Goal: Task Accomplishment & Management: Use online tool/utility

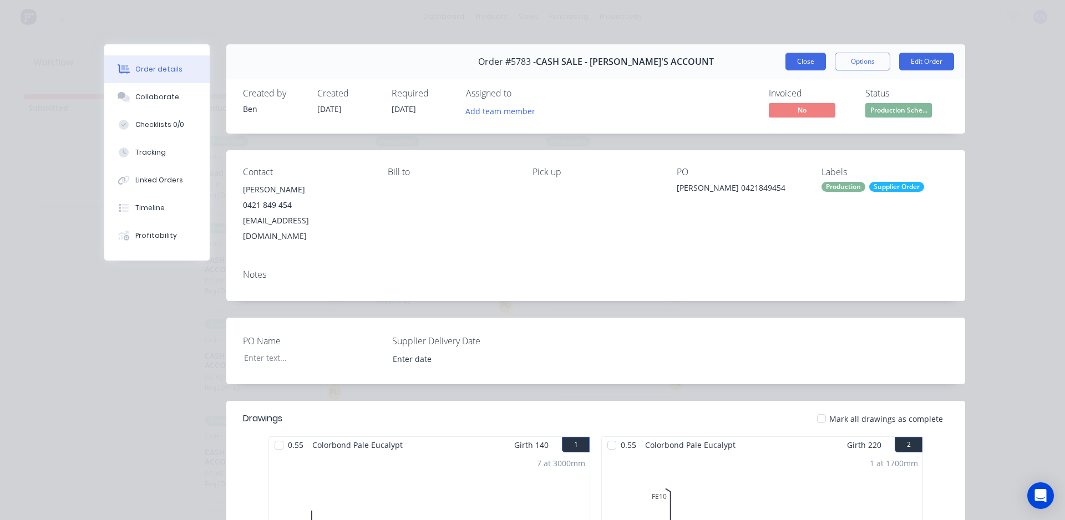
click at [788, 64] on button "Close" at bounding box center [805, 62] width 40 height 18
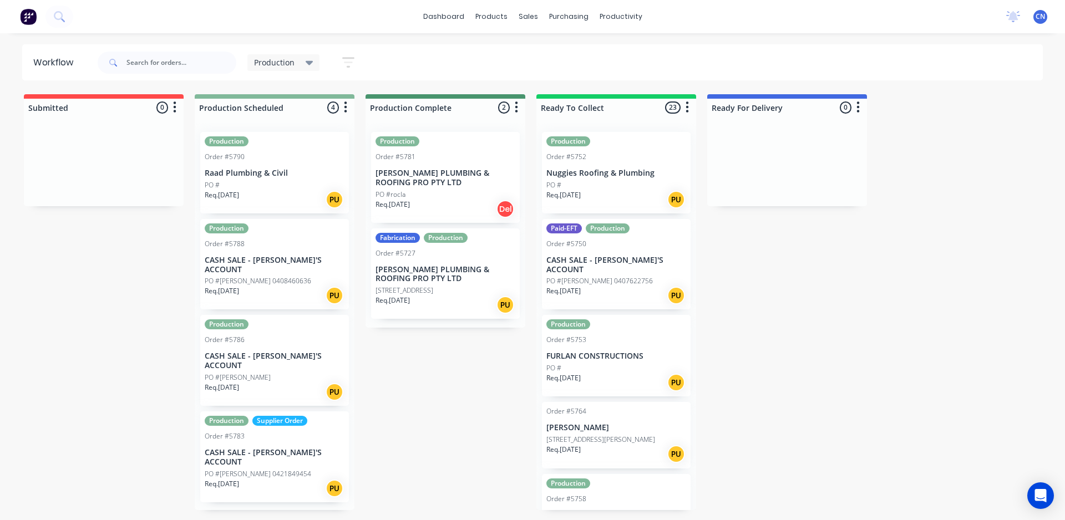
click at [285, 276] on div "PO #[PERSON_NAME] 0408460636" at bounding box center [275, 281] width 140 height 10
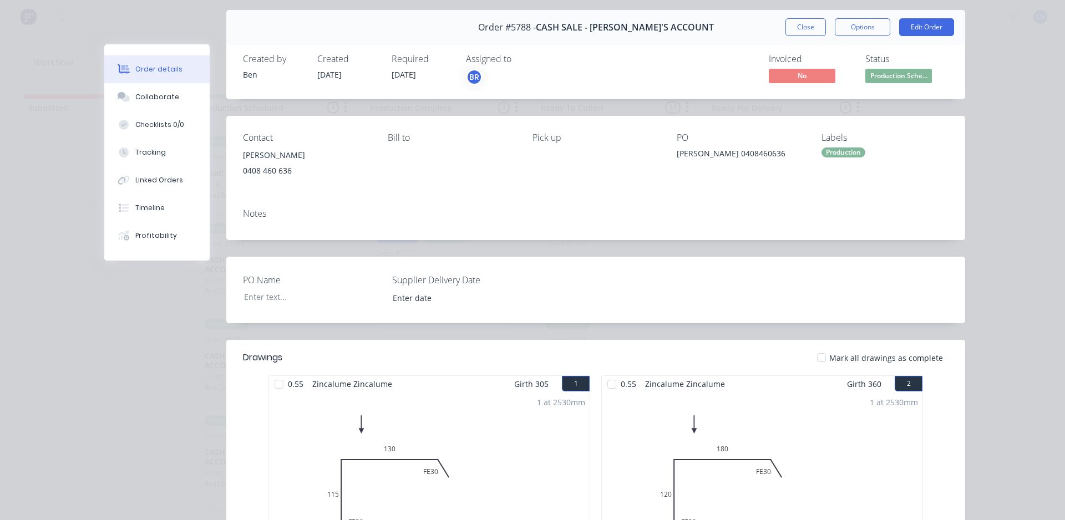
scroll to position [166, 0]
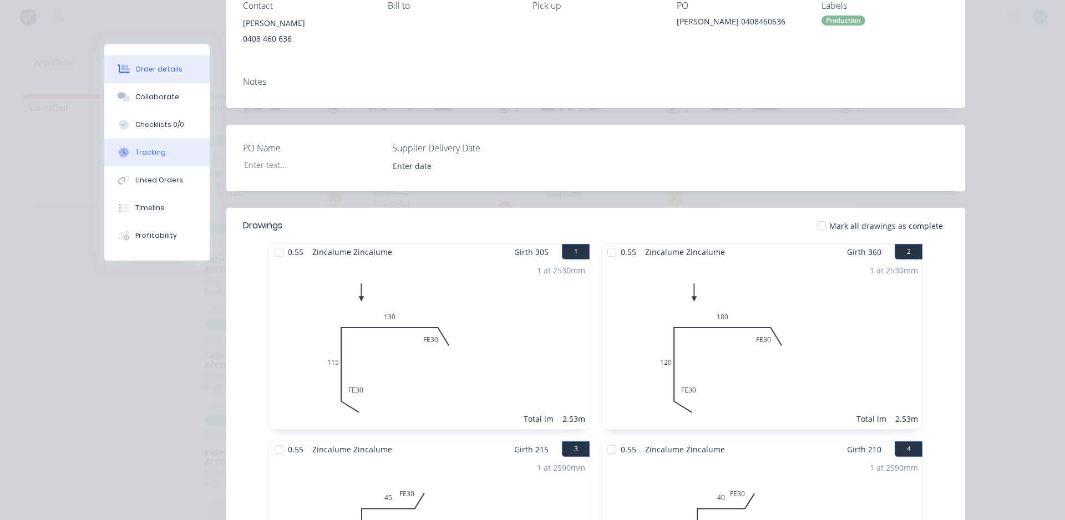
click at [162, 157] on button "Tracking" at bounding box center [156, 153] width 105 height 28
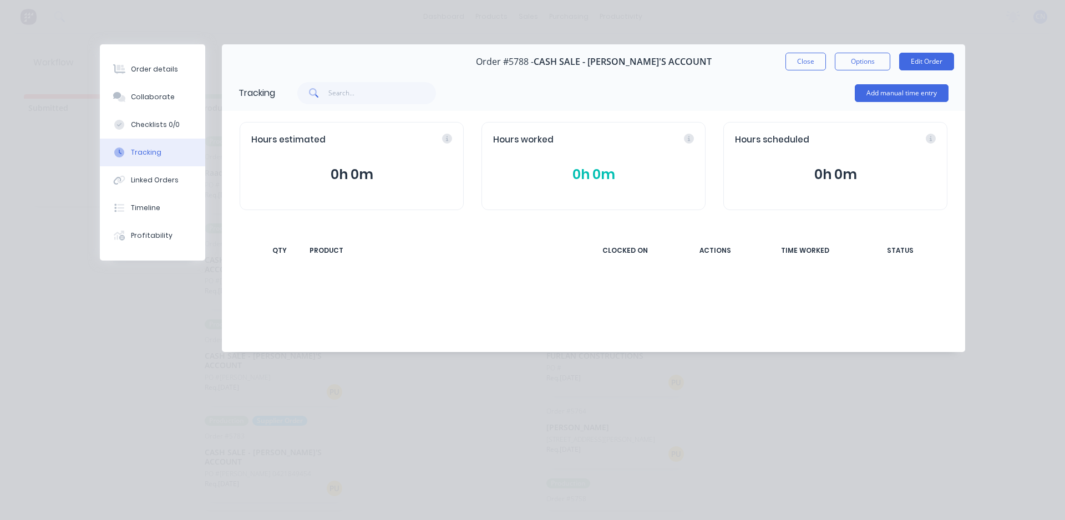
scroll to position [0, 0]
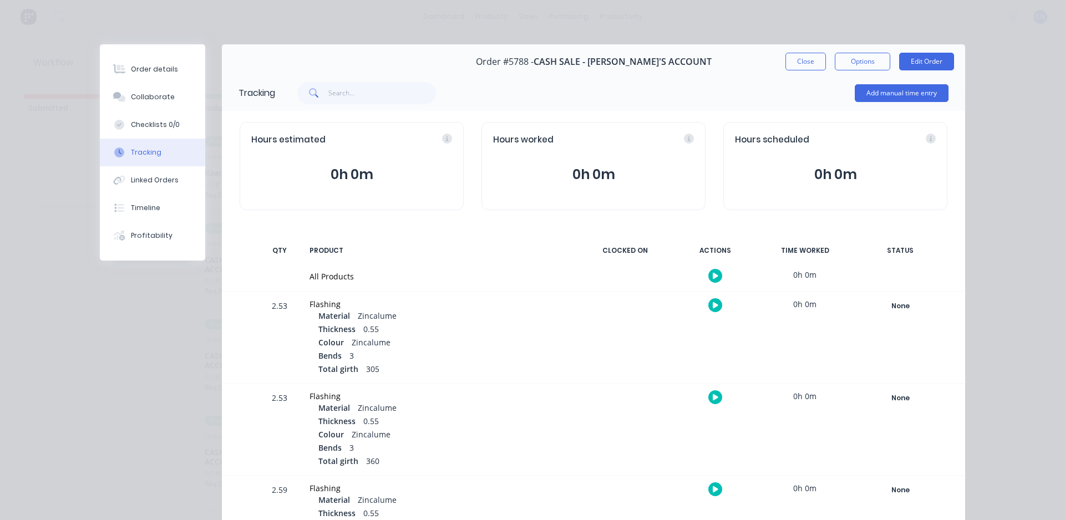
click at [713, 276] on icon "button" at bounding box center [716, 275] width 6 height 7
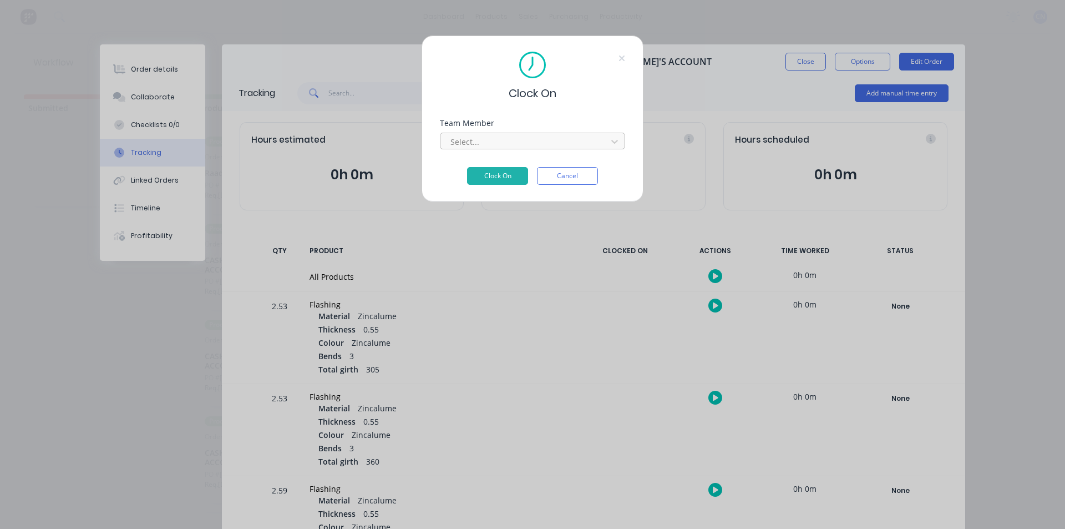
click at [493, 147] on div at bounding box center [525, 142] width 152 height 14
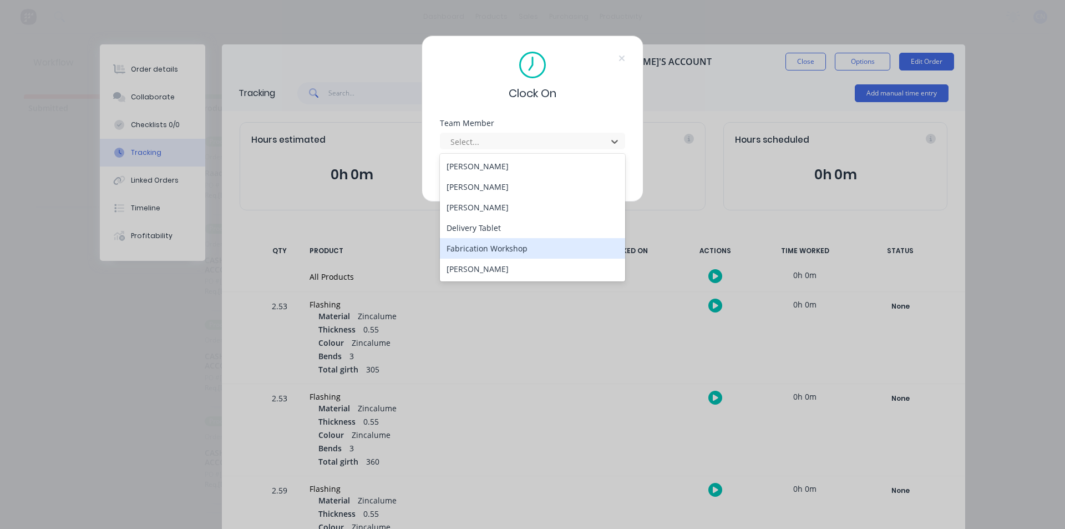
click at [492, 248] on div "Fabrication Workshop" at bounding box center [532, 248] width 185 height 21
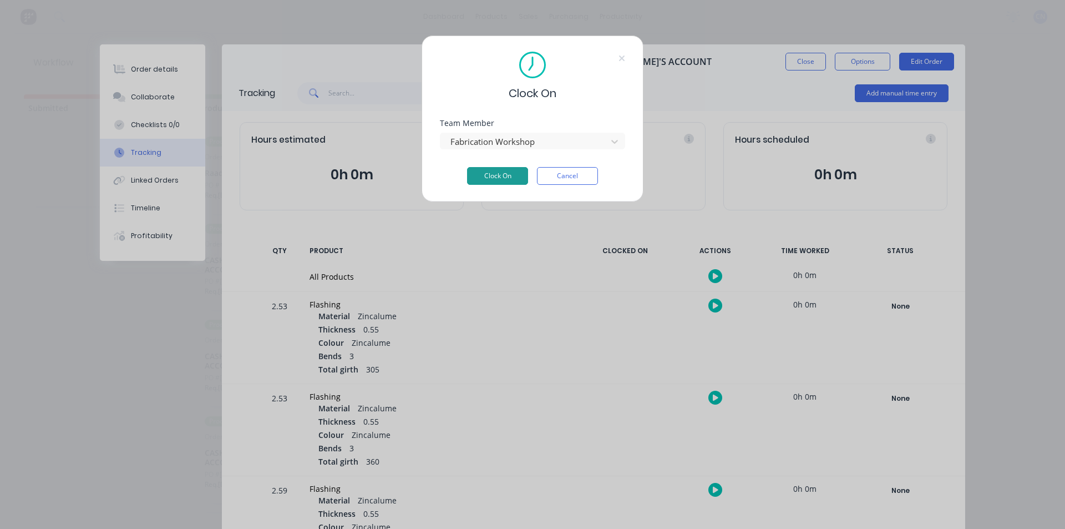
click at [474, 171] on button "Clock On" at bounding box center [497, 176] width 61 height 18
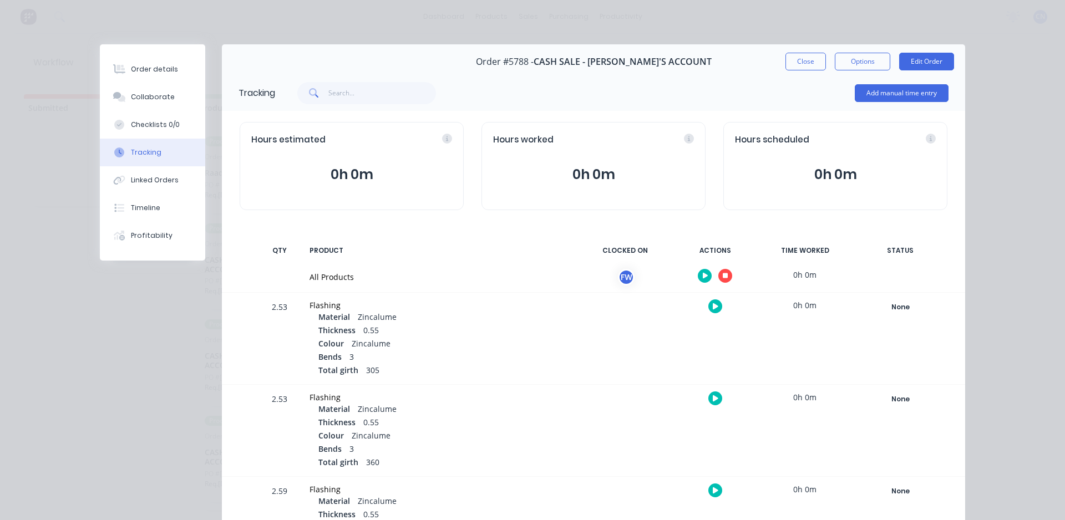
click at [718, 280] on button "button" at bounding box center [725, 276] width 14 height 14
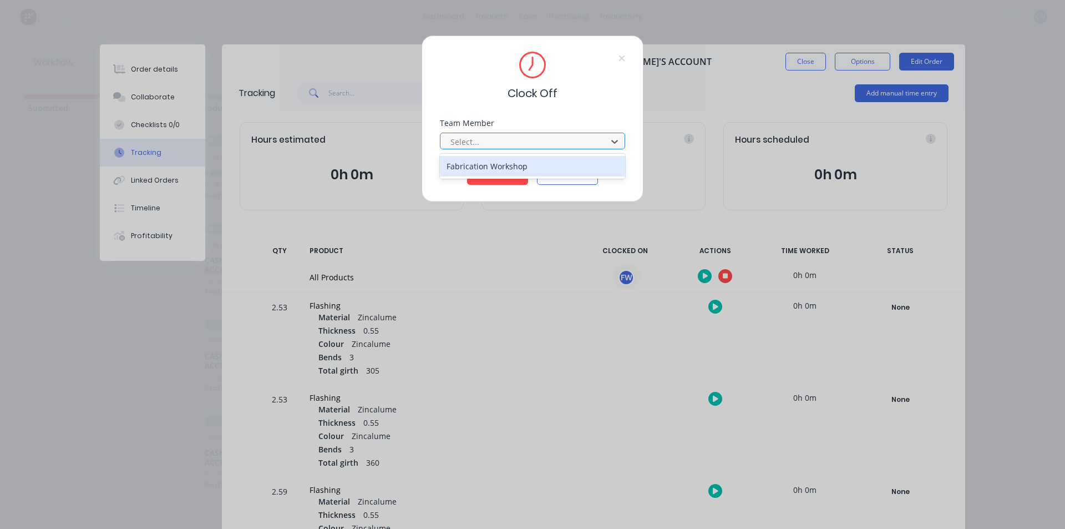
click at [516, 145] on div at bounding box center [525, 142] width 152 height 14
click at [520, 167] on div "Fabrication Workshop" at bounding box center [532, 166] width 185 height 21
click at [503, 180] on button "Clock Off" at bounding box center [497, 176] width 61 height 18
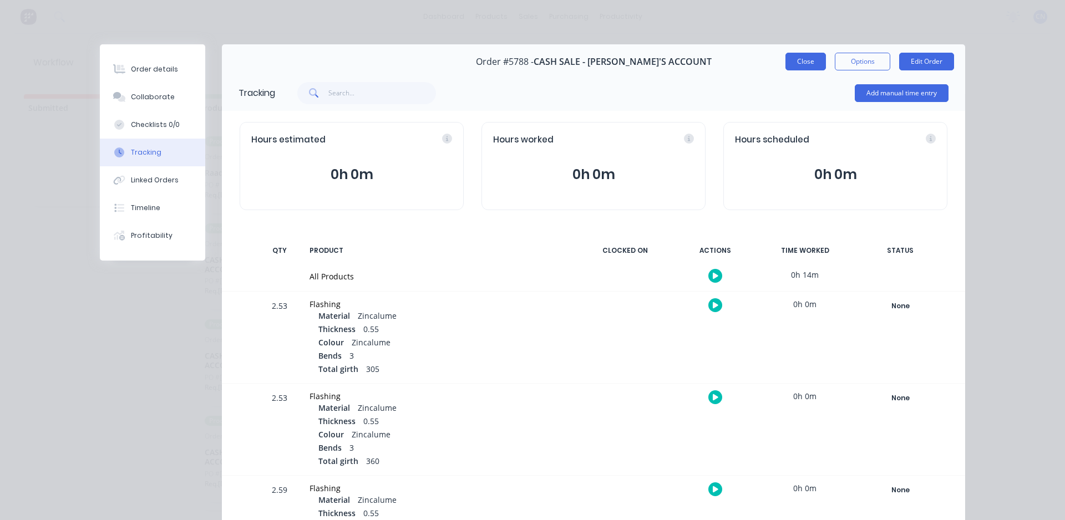
click at [794, 64] on button "Close" at bounding box center [805, 62] width 40 height 18
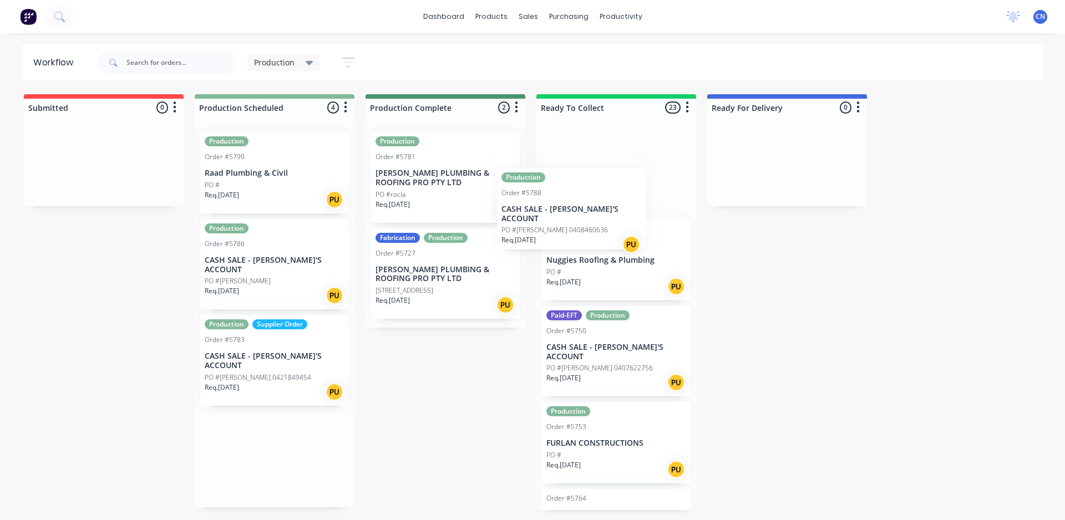
drag, startPoint x: 279, startPoint y: 261, endPoint x: 581, endPoint y: 209, distance: 306.2
click at [581, 209] on div "Submitted 0 Summaries Total order value Invoiced to date To be invoiced Product…" at bounding box center [836, 302] width 1689 height 416
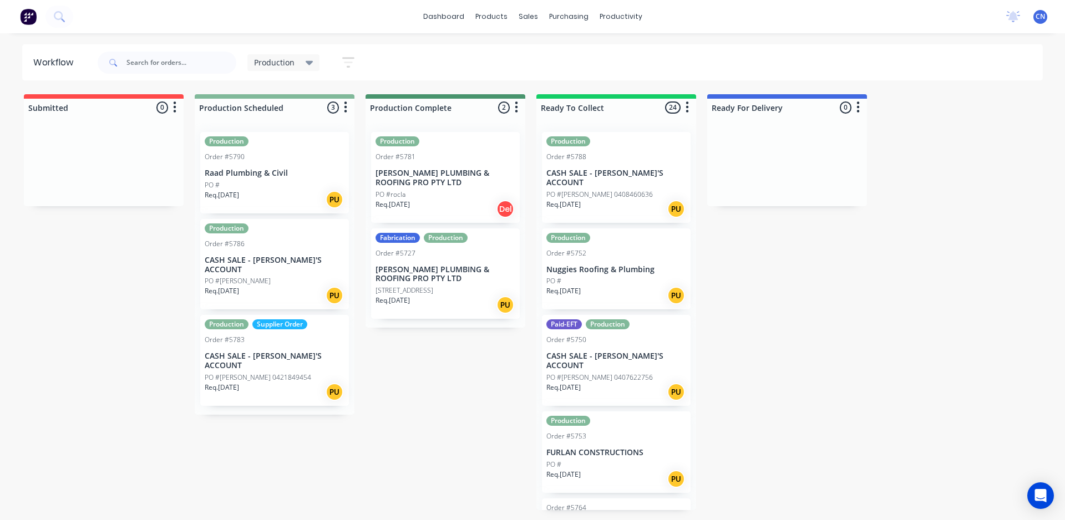
click at [253, 188] on div "PO #" at bounding box center [275, 185] width 140 height 10
